Goal: Task Accomplishment & Management: Manage account settings

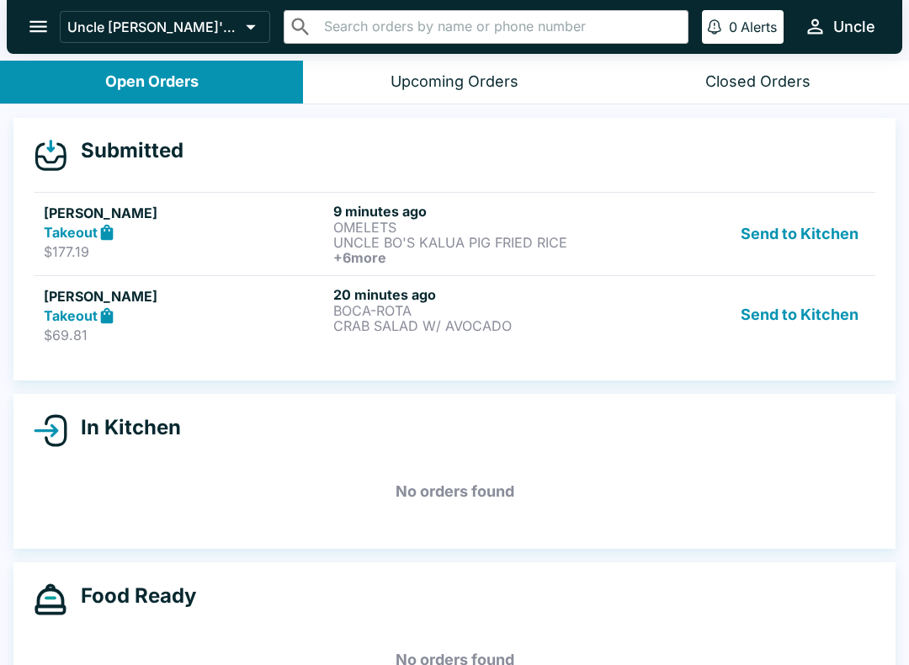
click at [211, 302] on h5 "[PERSON_NAME]" at bounding box center [185, 296] width 283 height 20
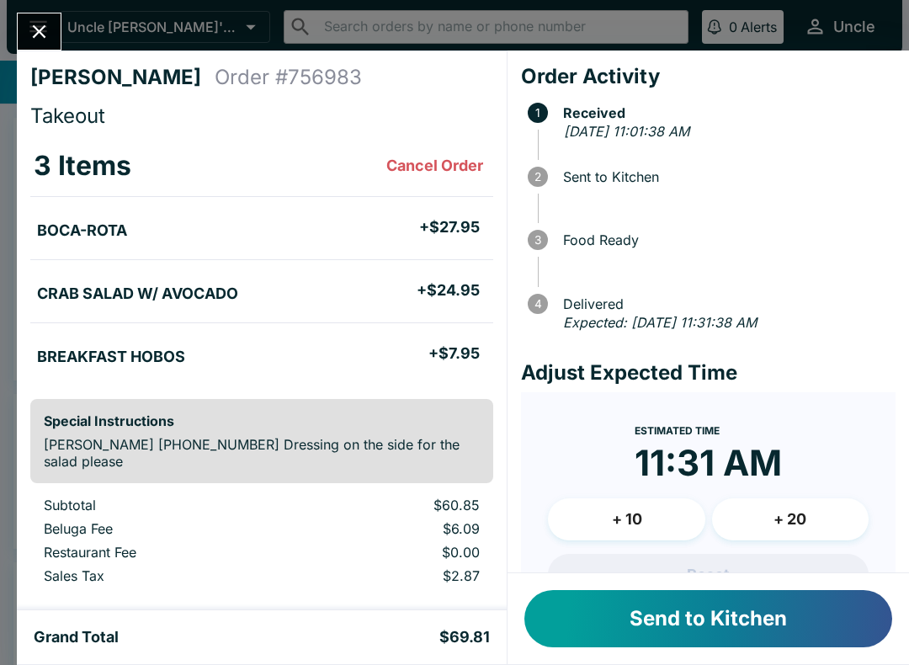
click at [792, 604] on button "Send to Kitchen" at bounding box center [708, 618] width 368 height 57
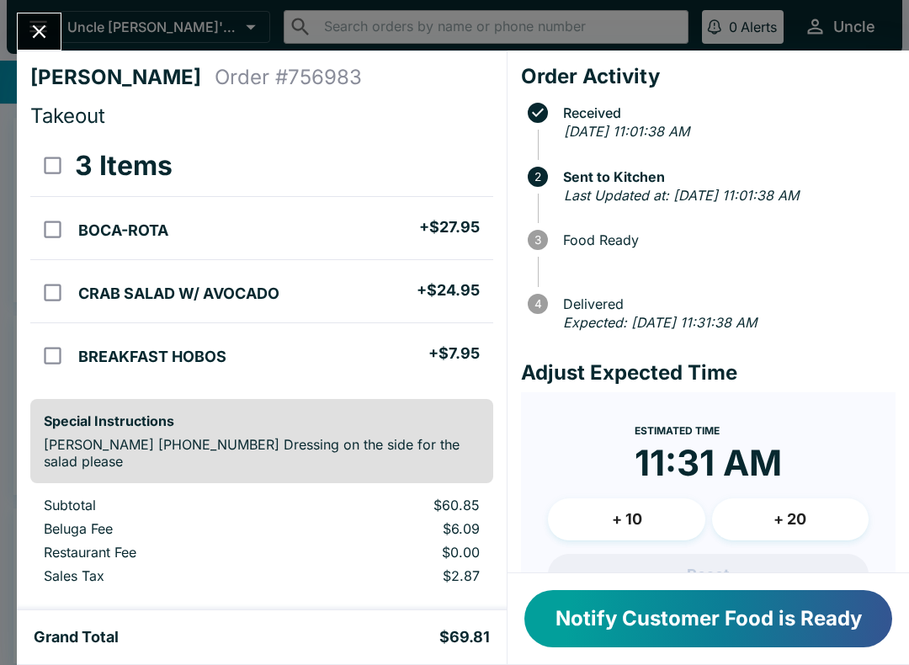
click at [38, 30] on icon "Close" at bounding box center [39, 31] width 13 height 13
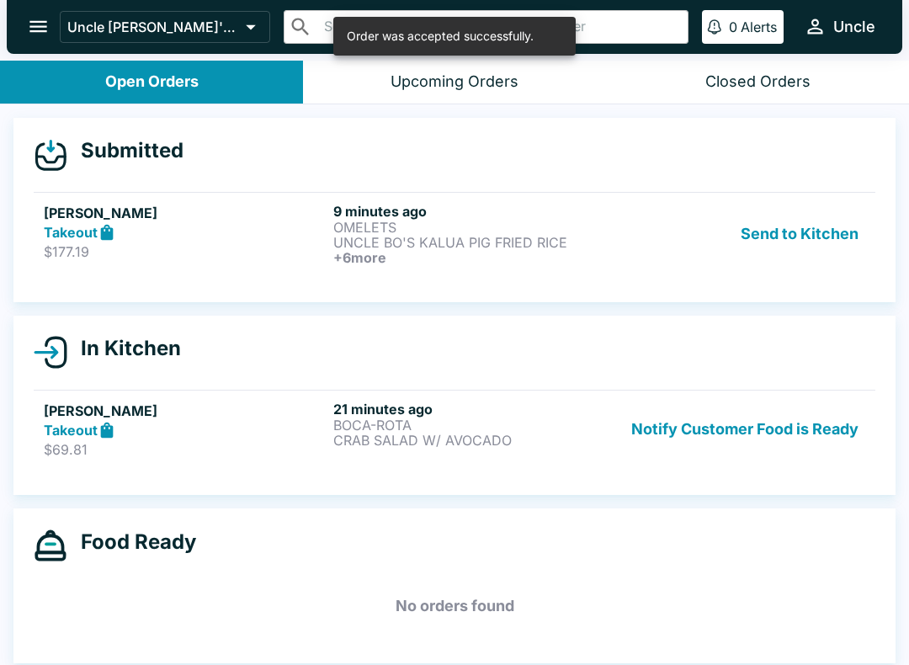
click at [214, 235] on div "Takeout" at bounding box center [185, 232] width 283 height 19
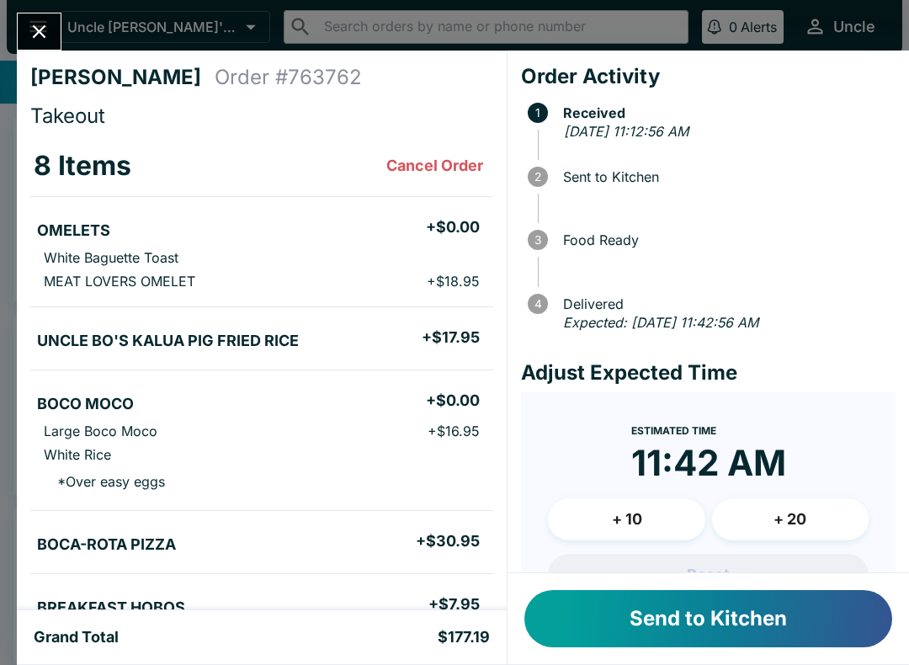
click at [809, 614] on button "Send to Kitchen" at bounding box center [708, 618] width 368 height 57
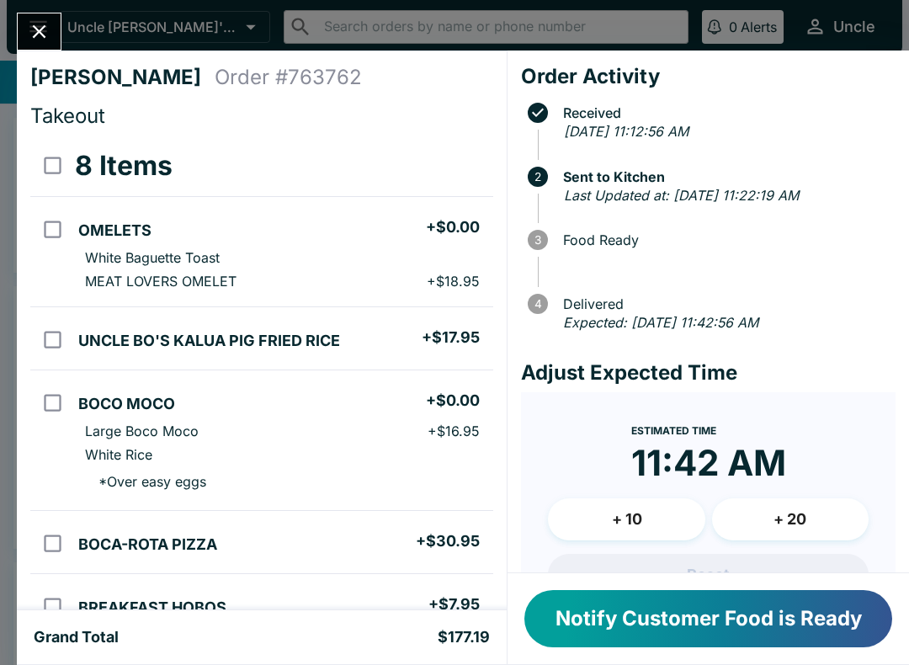
click at [21, 31] on button "Close" at bounding box center [39, 31] width 43 height 36
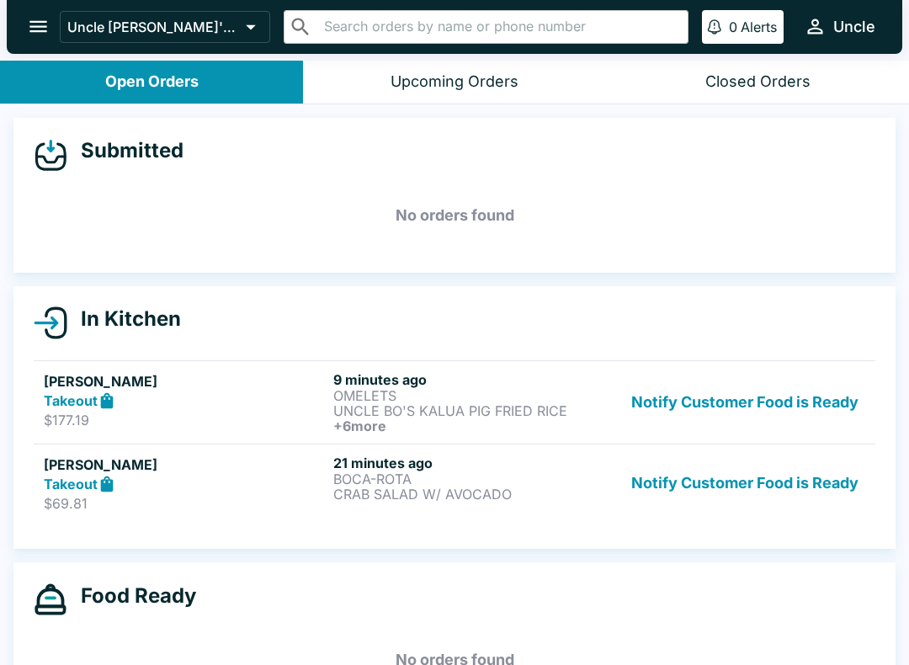
click at [214, 473] on h5 "[PERSON_NAME]" at bounding box center [185, 465] width 283 height 20
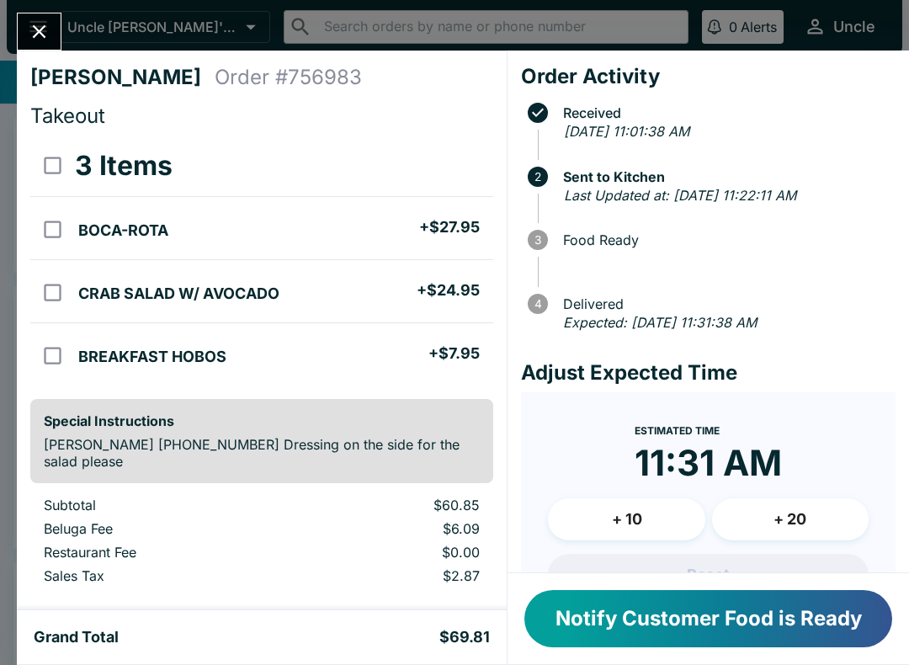
click at [24, 29] on button "Close" at bounding box center [39, 31] width 43 height 36
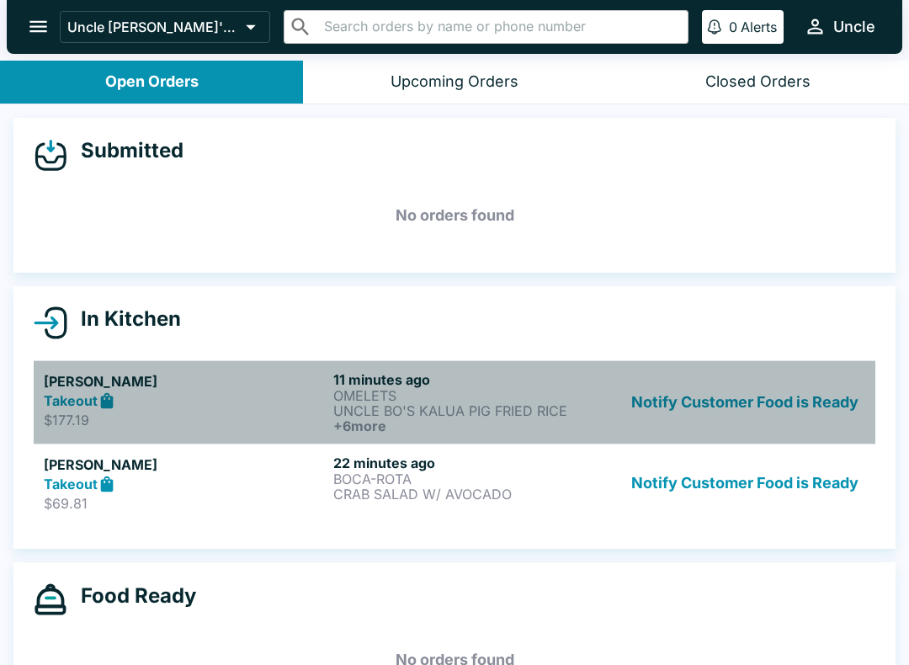
click at [488, 403] on p "UNCLE BO'S KALUA PIG FRIED RICE" at bounding box center [474, 410] width 283 height 15
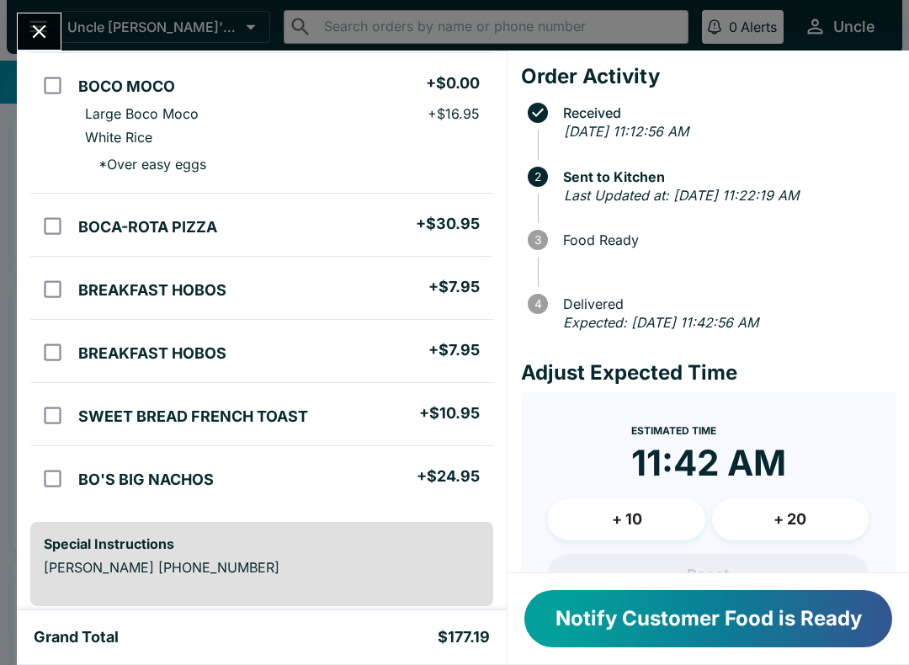
scroll to position [316, 0]
click at [40, 48] on button "Close" at bounding box center [39, 31] width 43 height 36
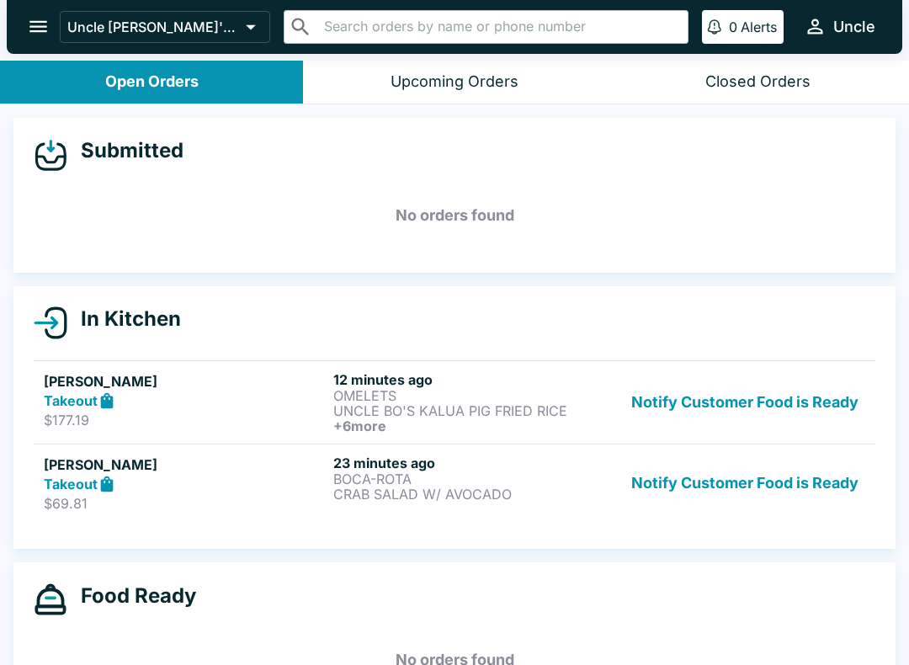
click at [148, 500] on p "$69.81" at bounding box center [185, 503] width 283 height 17
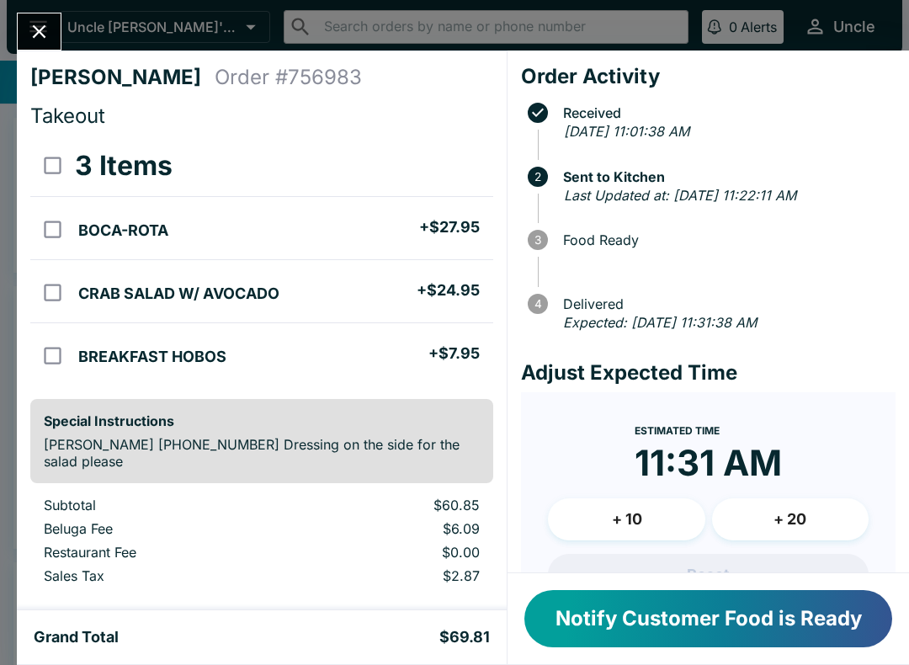
click at [40, 19] on button "Close" at bounding box center [39, 31] width 43 height 36
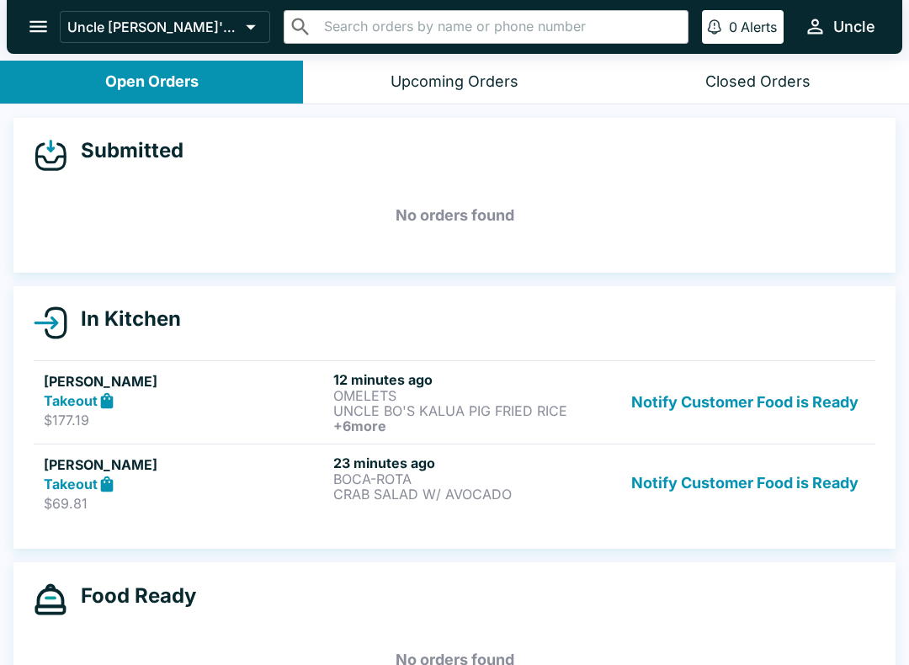
click at [400, 499] on p "CRAB SALAD W/ AVOCADO" at bounding box center [474, 494] width 283 height 15
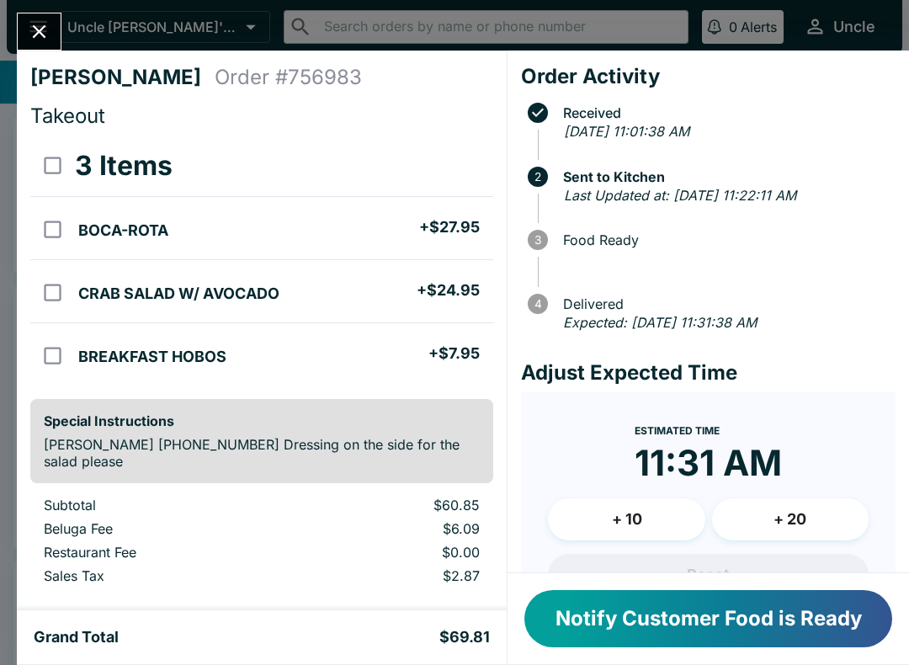
click at [48, 27] on icon "Close" at bounding box center [39, 31] width 23 height 23
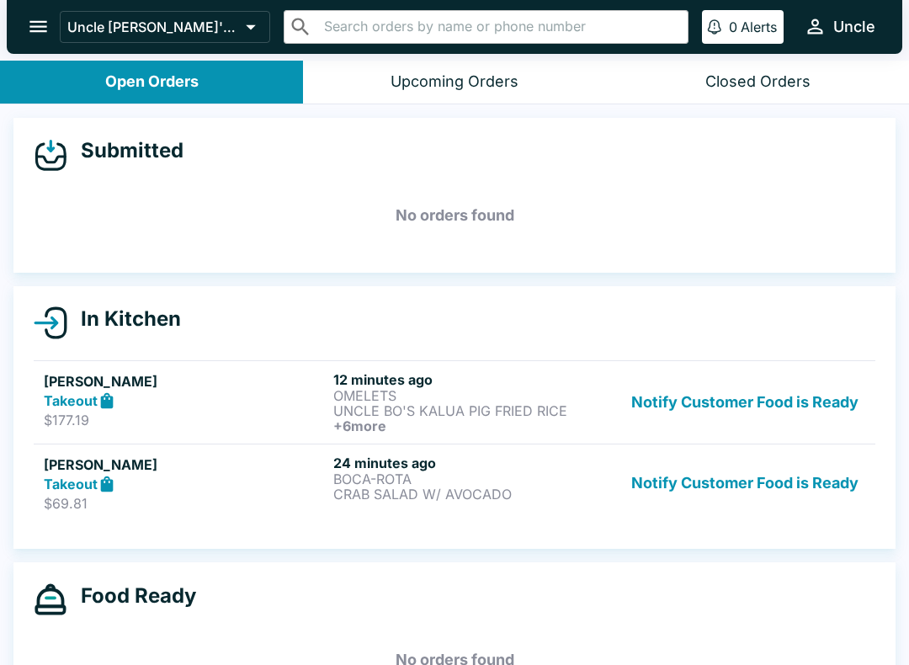
click at [385, 405] on p "UNCLE BO'S KALUA PIG FRIED RICE" at bounding box center [474, 410] width 283 height 15
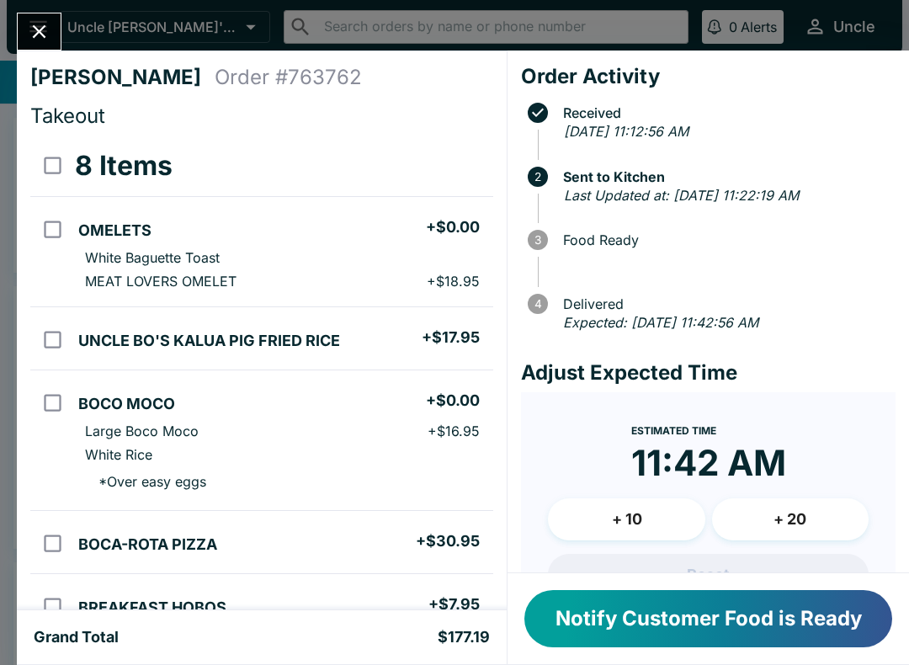
click at [55, 25] on button "Close" at bounding box center [39, 31] width 43 height 36
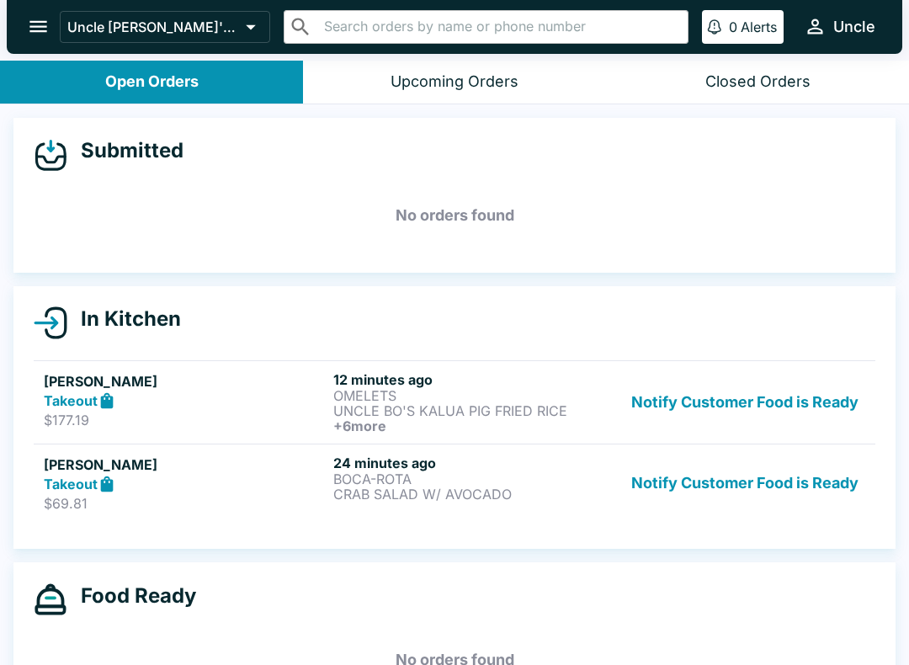
click at [332, 469] on div "[PERSON_NAME] Takeout $69.81 24 minutes ago BOCA-ROTA CRAB SALAD W/ AVOCADO Not…" at bounding box center [455, 484] width 822 height 58
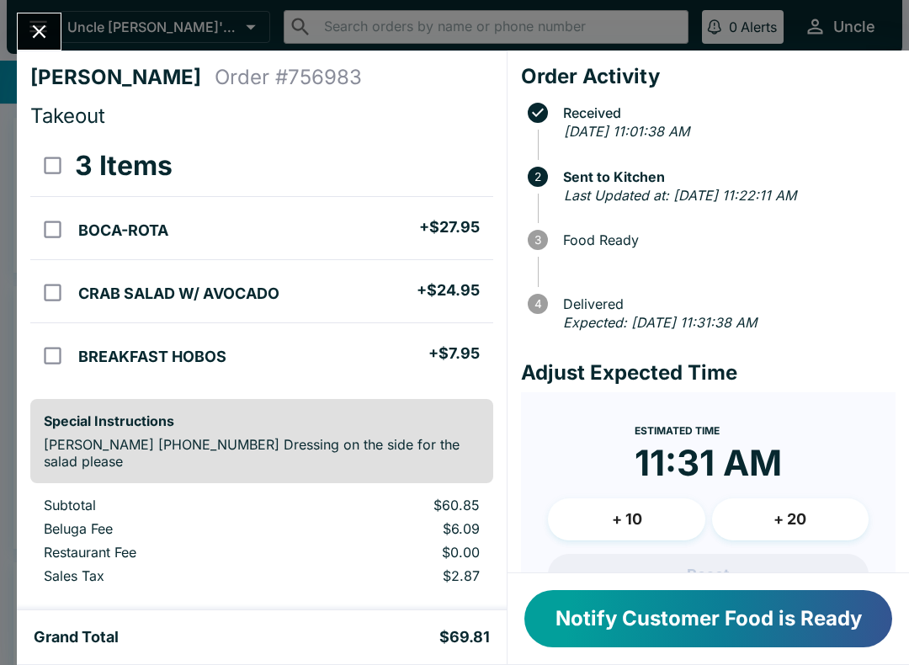
click at [44, 27] on icon "Close" at bounding box center [39, 31] width 13 height 13
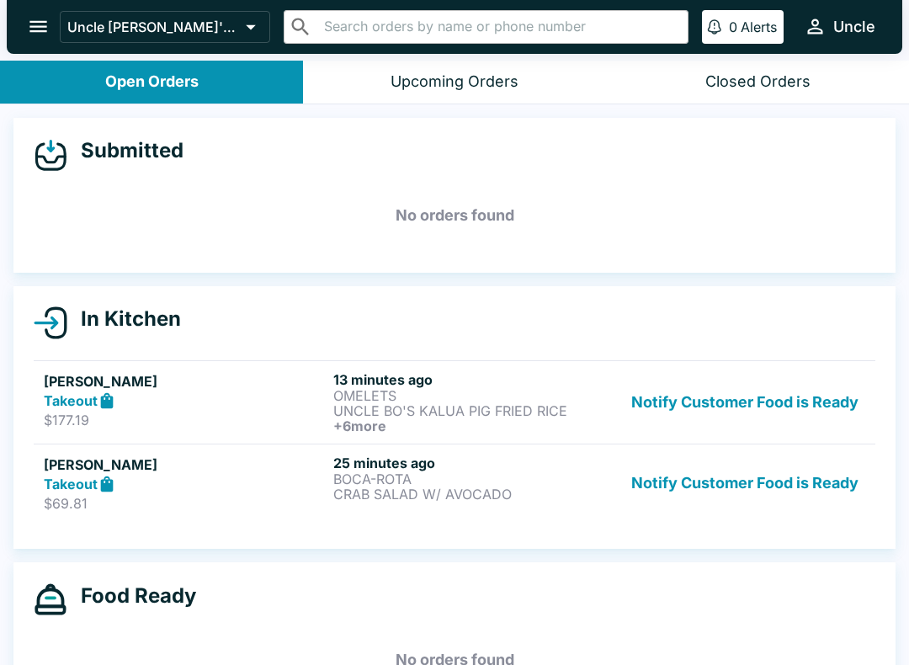
click at [198, 392] on div "Takeout" at bounding box center [185, 400] width 283 height 19
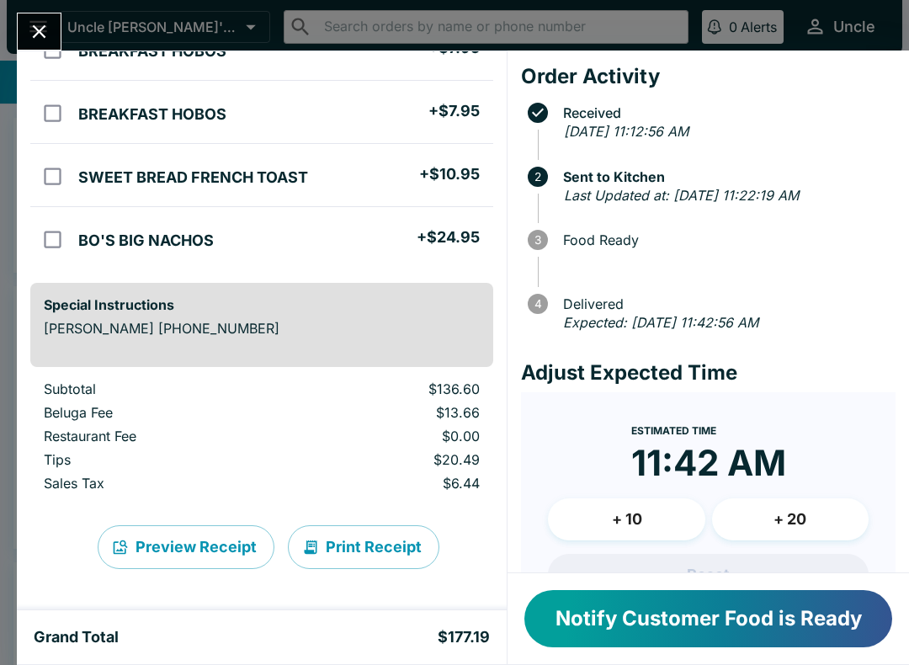
scroll to position [556, 0]
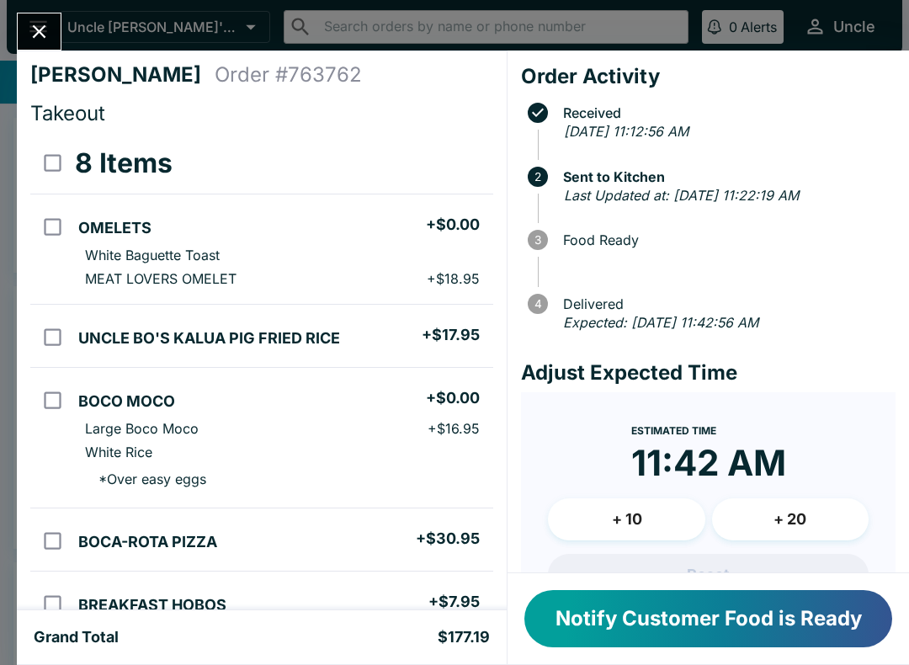
click at [52, 22] on button "Close" at bounding box center [39, 31] width 43 height 36
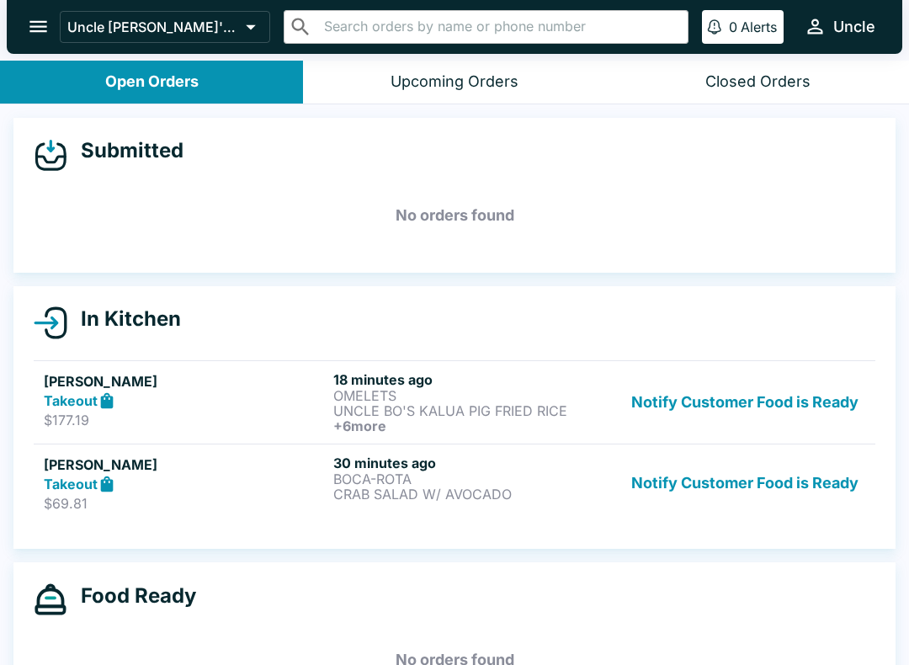
click at [446, 395] on p "OMELETS" at bounding box center [474, 395] width 283 height 15
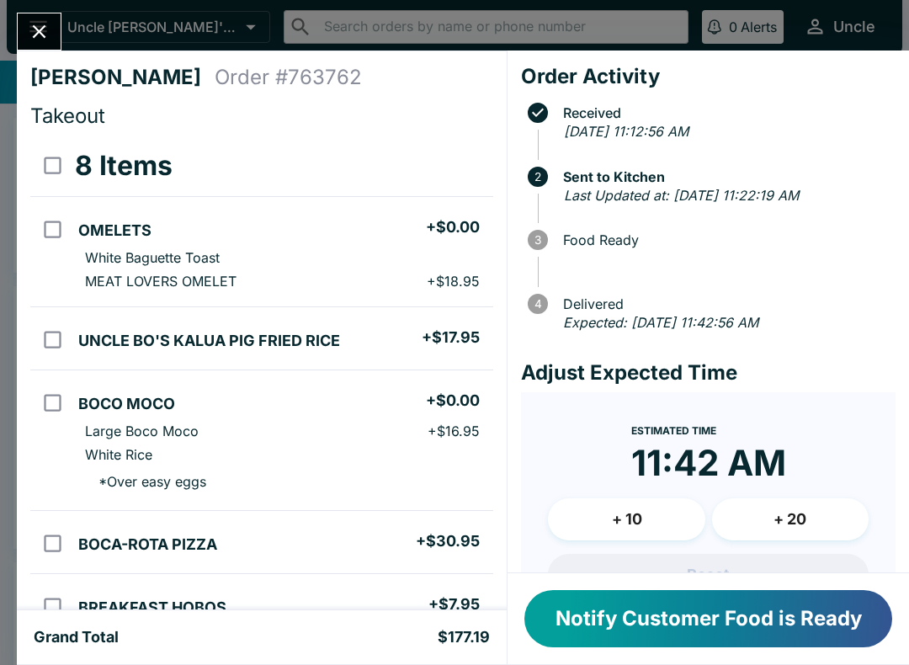
scroll to position [-8, 0]
click at [30, 28] on icon "Close" at bounding box center [39, 31] width 23 height 23
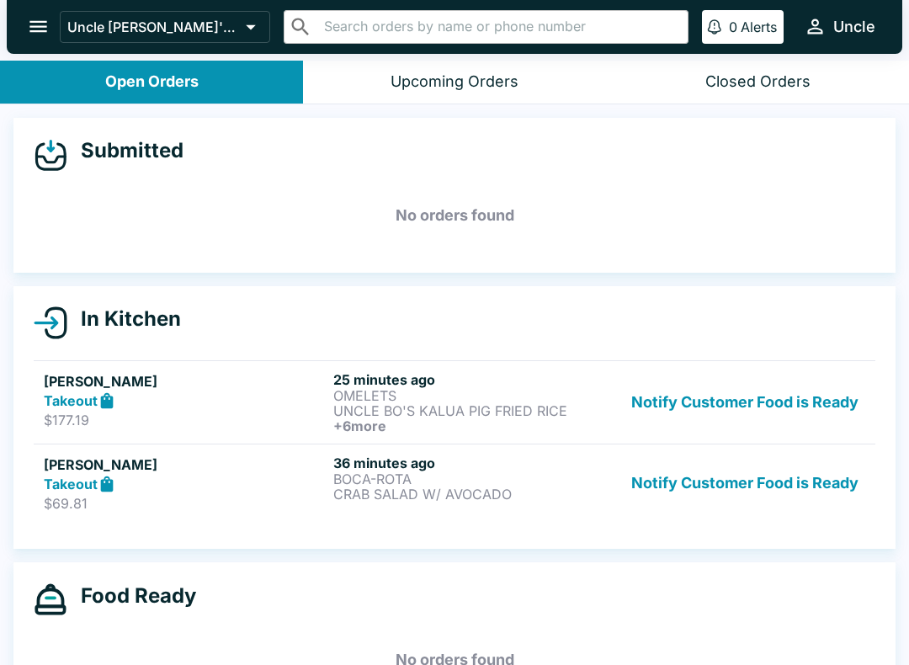
click at [64, 499] on p "$69.81" at bounding box center [185, 503] width 283 height 17
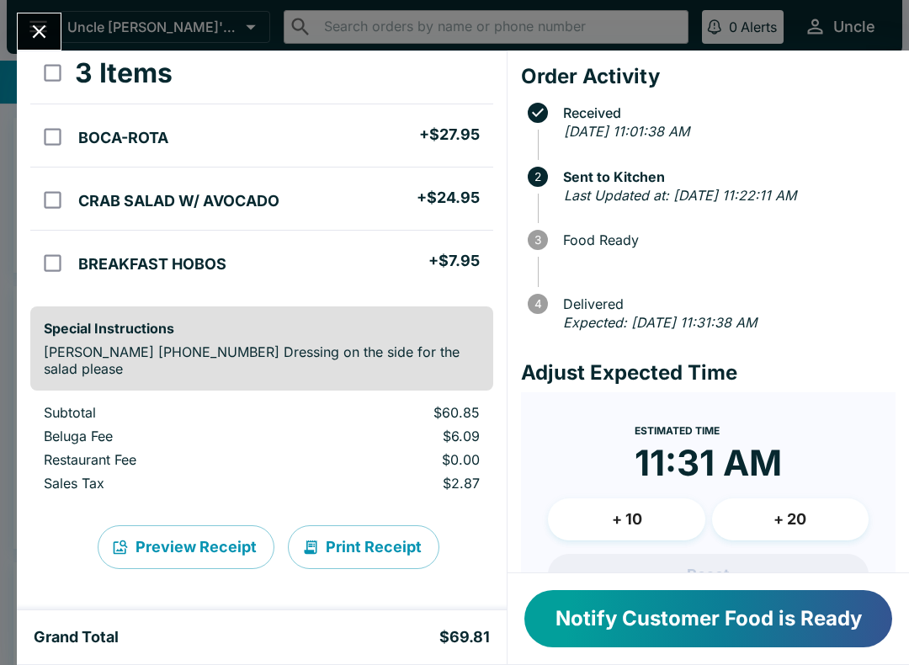
scroll to position [93, 0]
click at [40, 22] on icon "Close" at bounding box center [39, 31] width 23 height 23
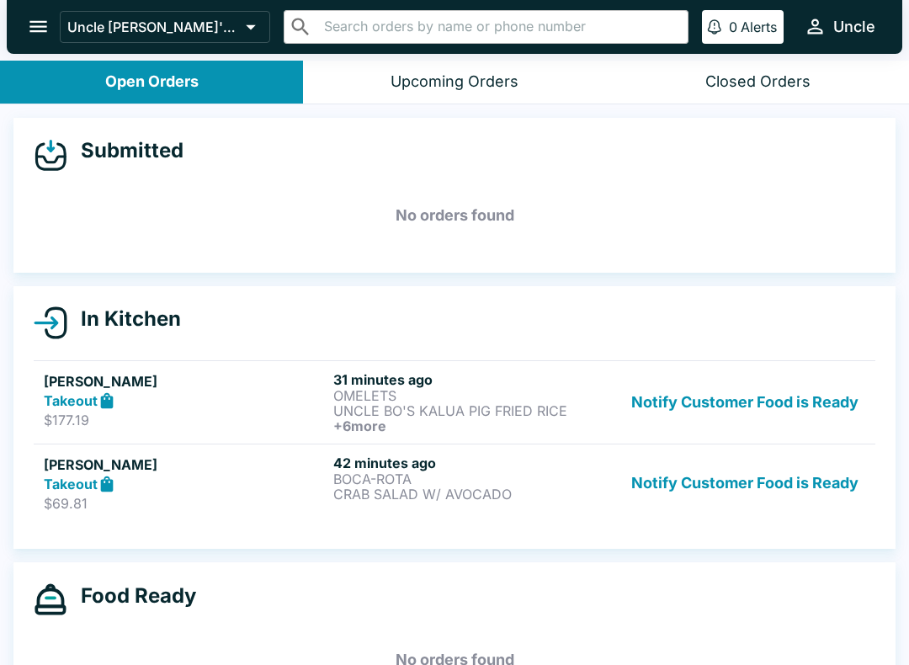
click at [334, 394] on p "OMELETS" at bounding box center [474, 395] width 283 height 15
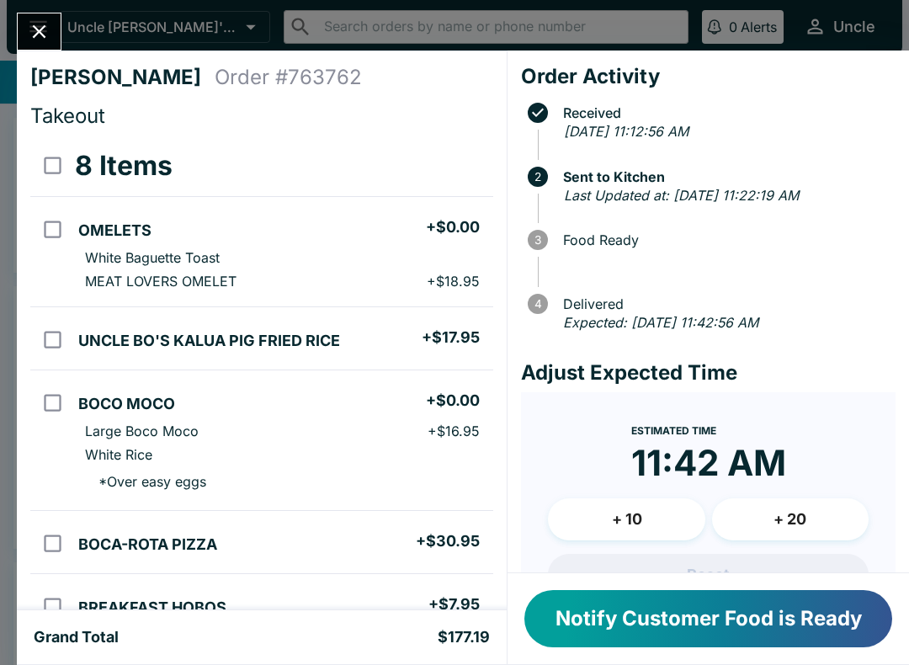
click at [40, 29] on icon "Close" at bounding box center [39, 31] width 13 height 13
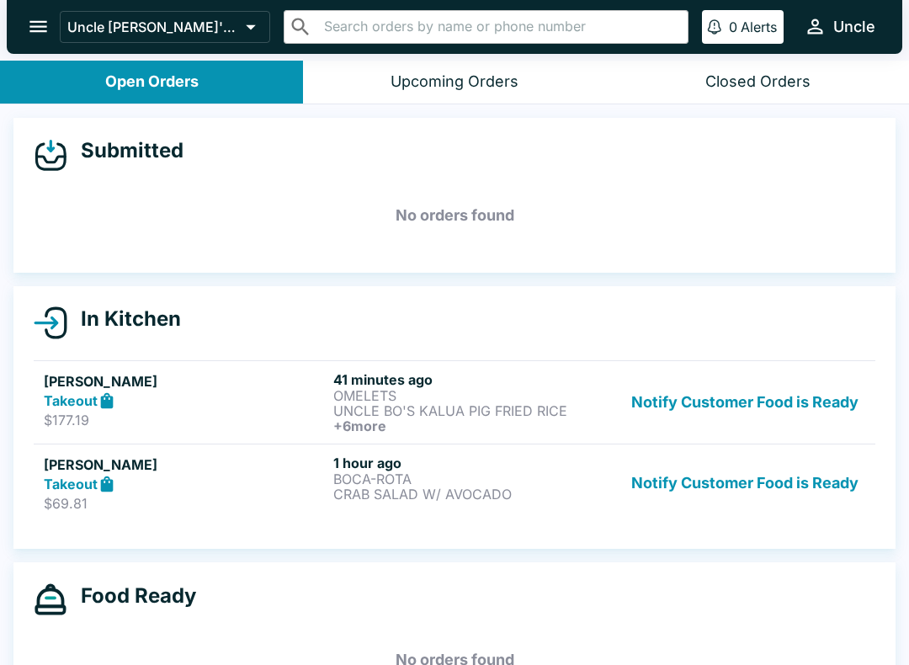
click at [747, 401] on button "Notify Customer Food is Ready" at bounding box center [745, 402] width 241 height 62
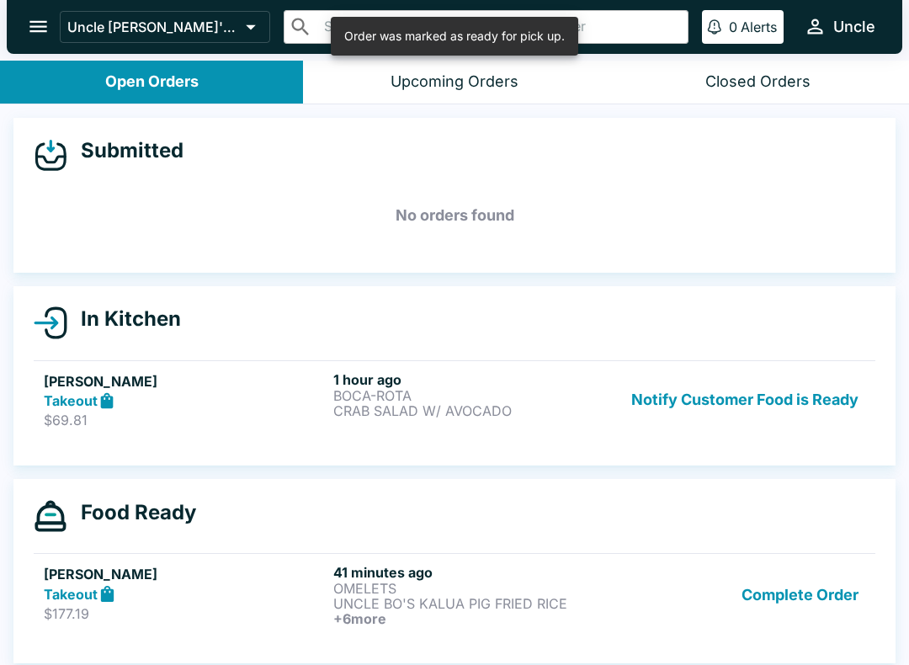
click at [710, 417] on button "Notify Customer Food is Ready" at bounding box center [745, 400] width 241 height 58
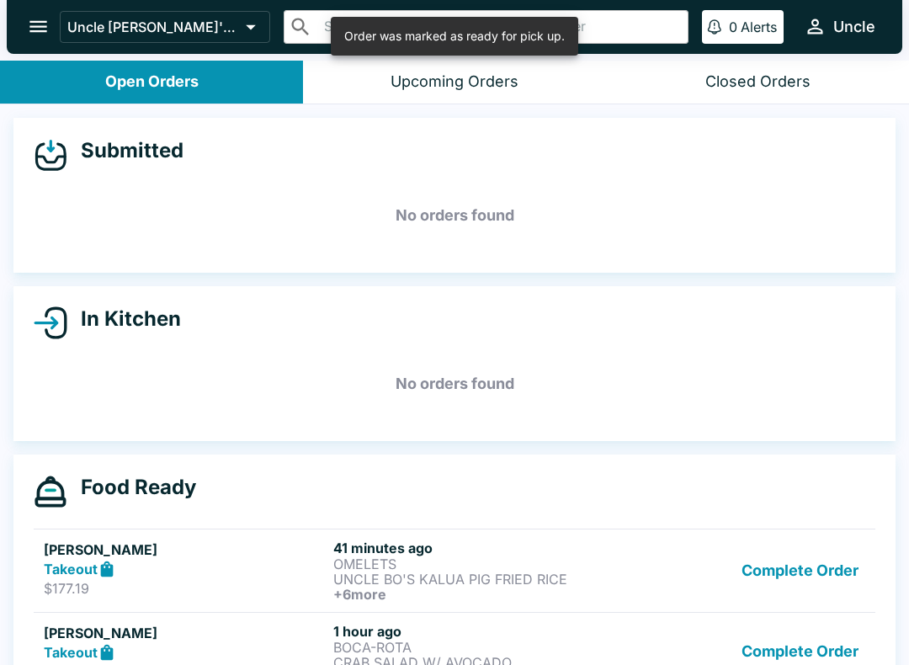
click at [764, 561] on button "Complete Order" at bounding box center [800, 571] width 130 height 62
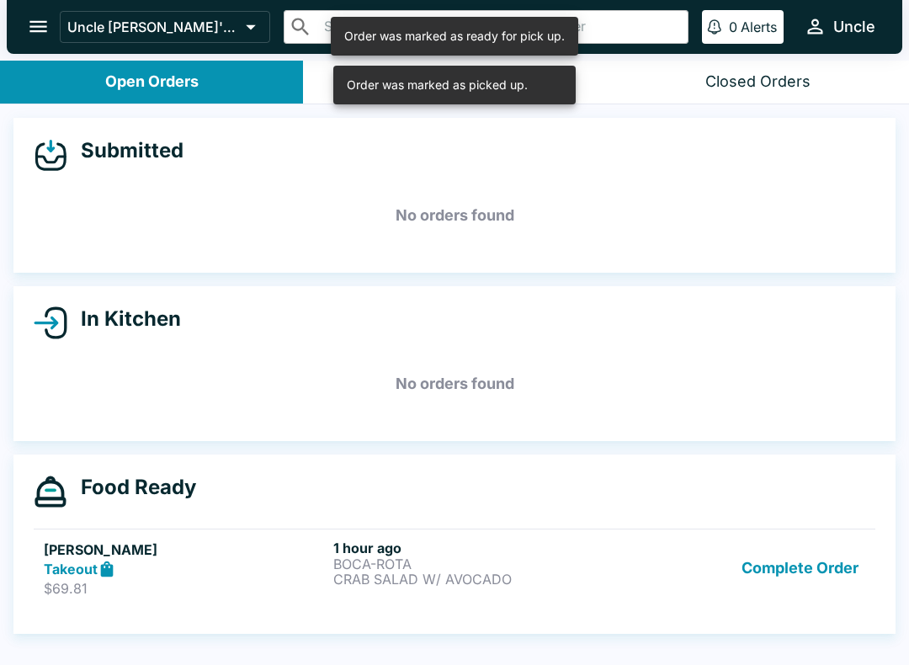
click at [781, 576] on button "Complete Order" at bounding box center [800, 569] width 130 height 58
